Goal: Information Seeking & Learning: Understand process/instructions

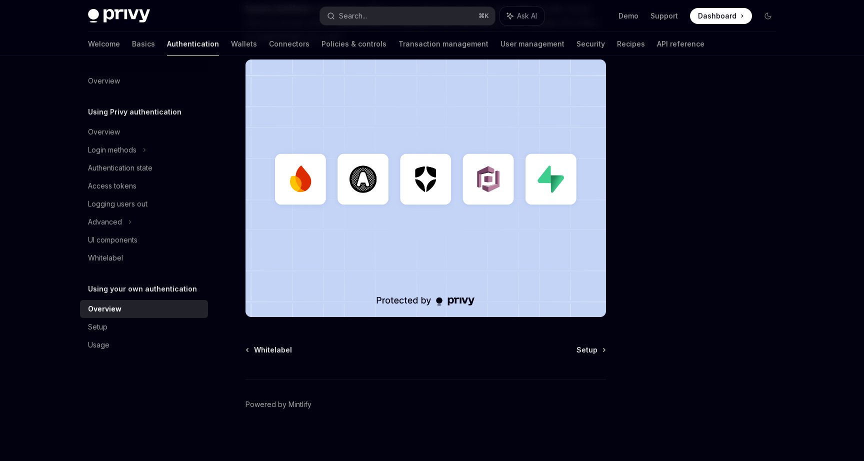
scroll to position [251, 0]
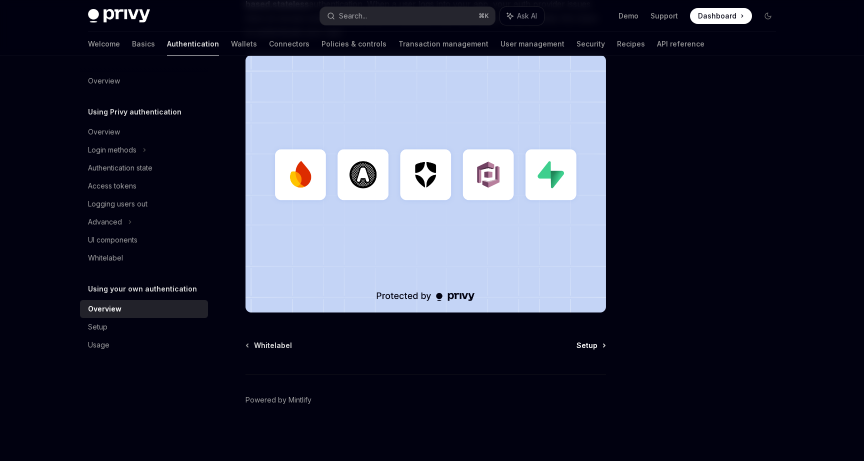
click at [590, 350] on span "Setup" at bounding box center [587, 346] width 21 height 10
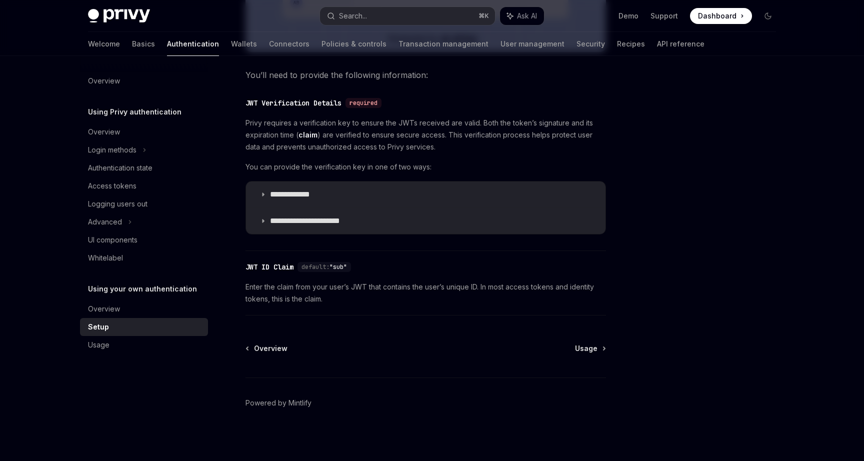
scroll to position [475, 0]
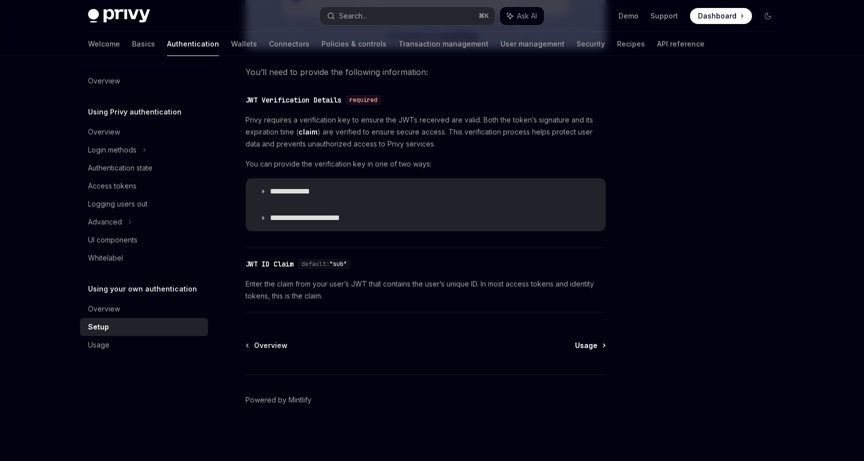
click at [592, 350] on span "Usage" at bounding box center [586, 346] width 23 height 10
type textarea "*"
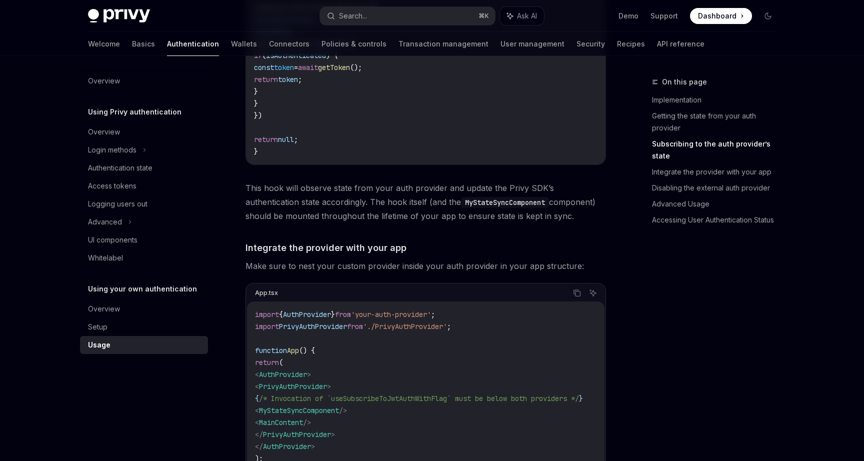
scroll to position [581, 0]
